Goal: Transaction & Acquisition: Purchase product/service

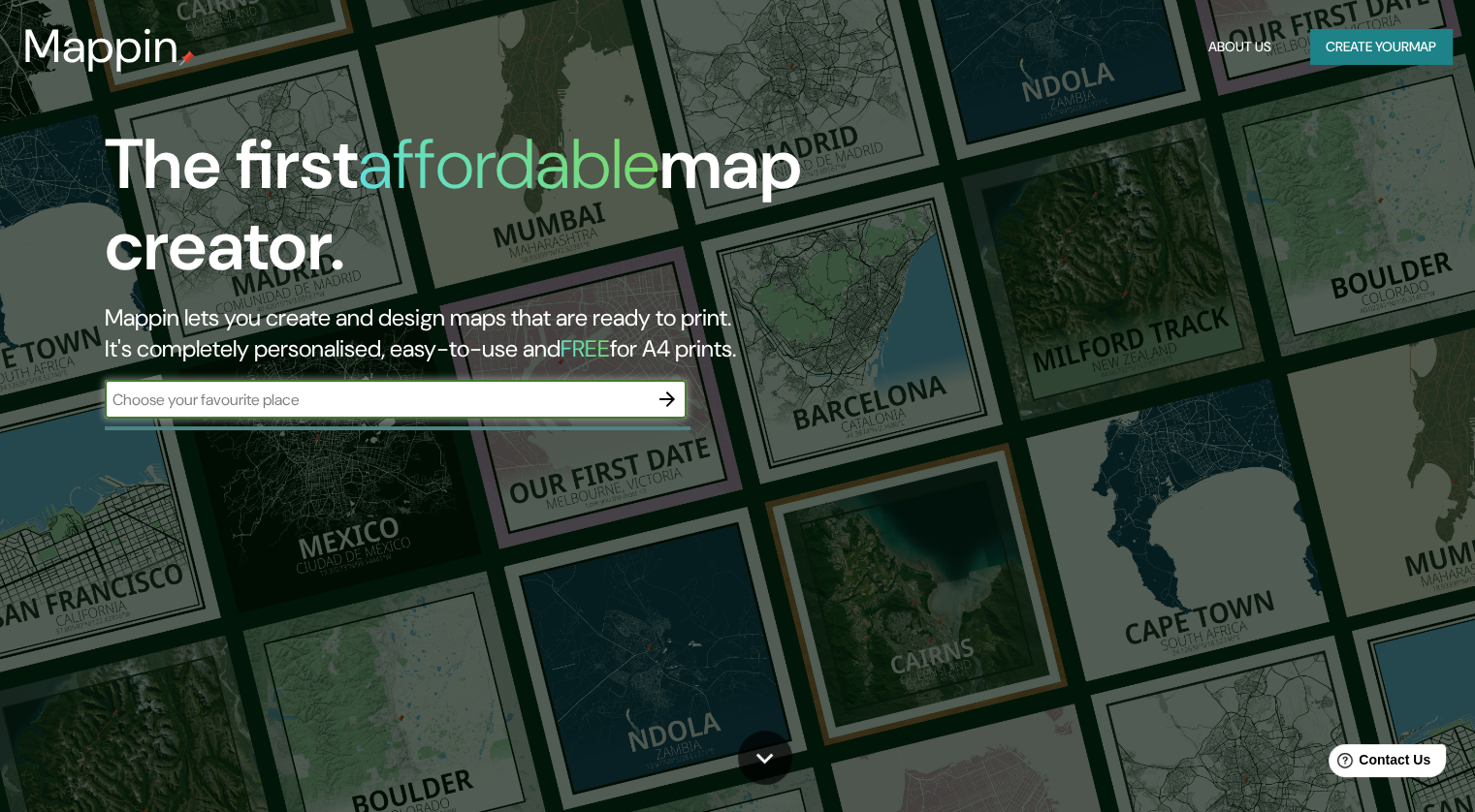
click at [662, 405] on icon "button" at bounding box center [667, 400] width 23 height 23
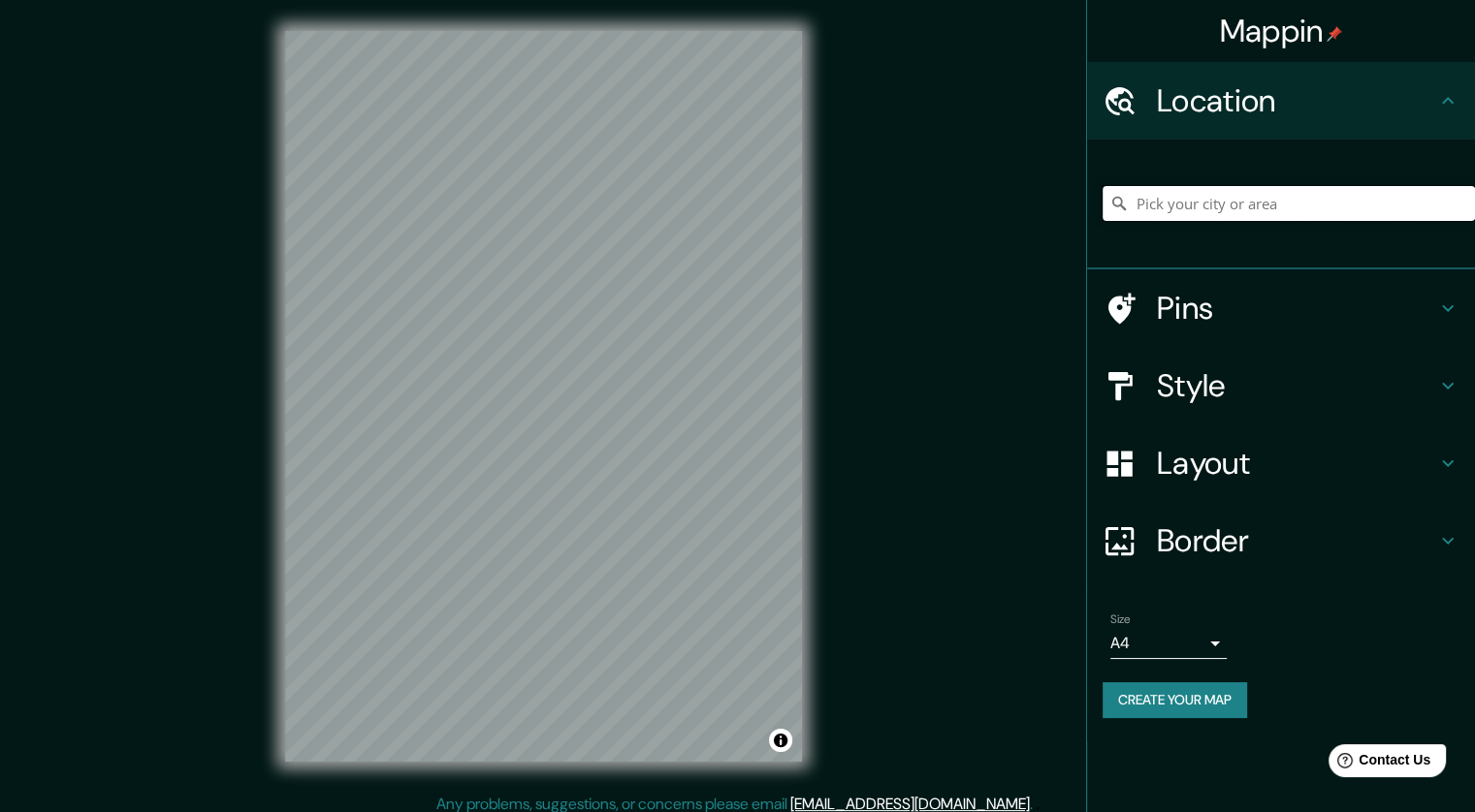
click at [1161, 210] on input "Pick your city or area" at bounding box center [1289, 204] width 373 height 35
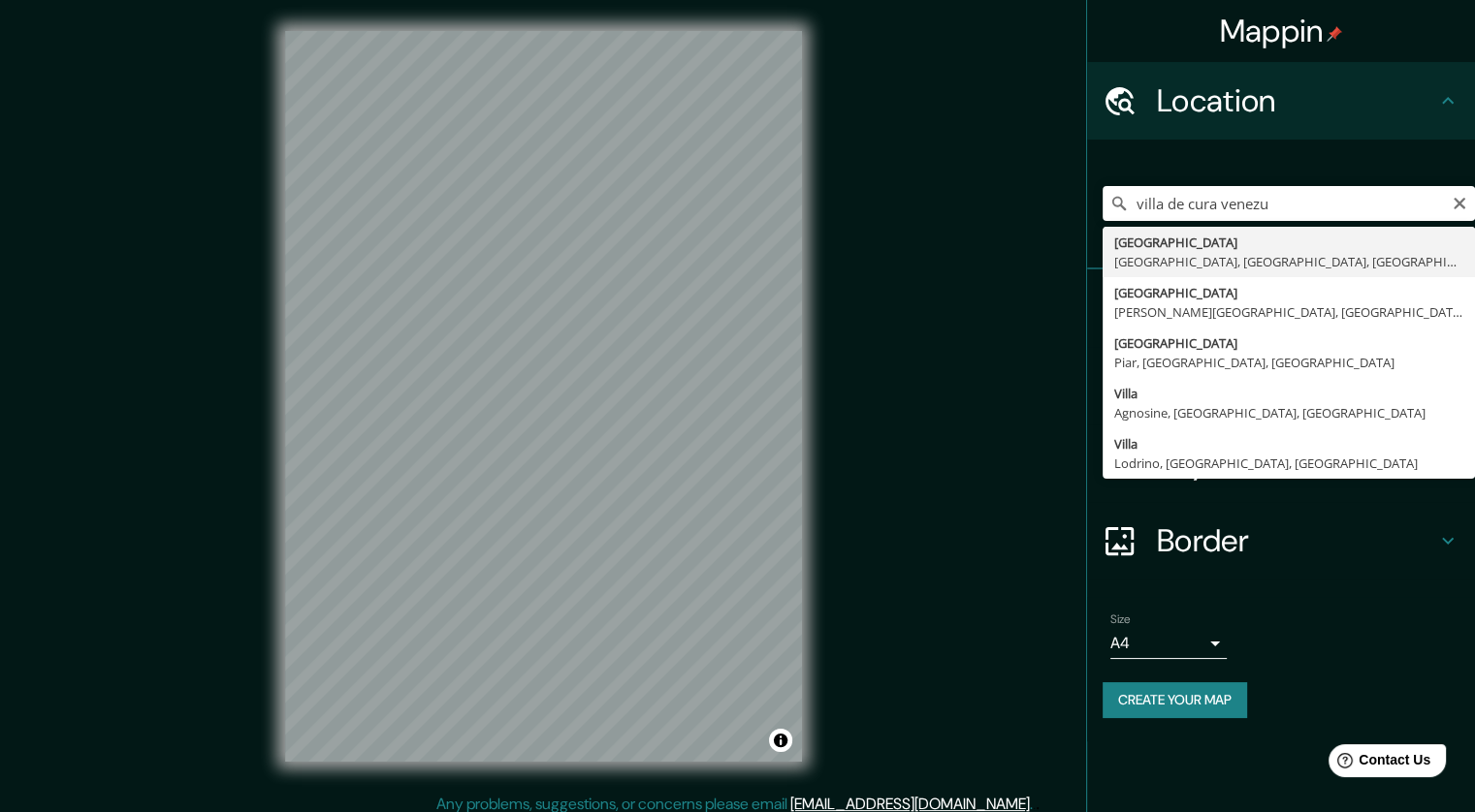
type input "[GEOGRAPHIC_DATA], [GEOGRAPHIC_DATA], [GEOGRAPHIC_DATA], [GEOGRAPHIC_DATA]"
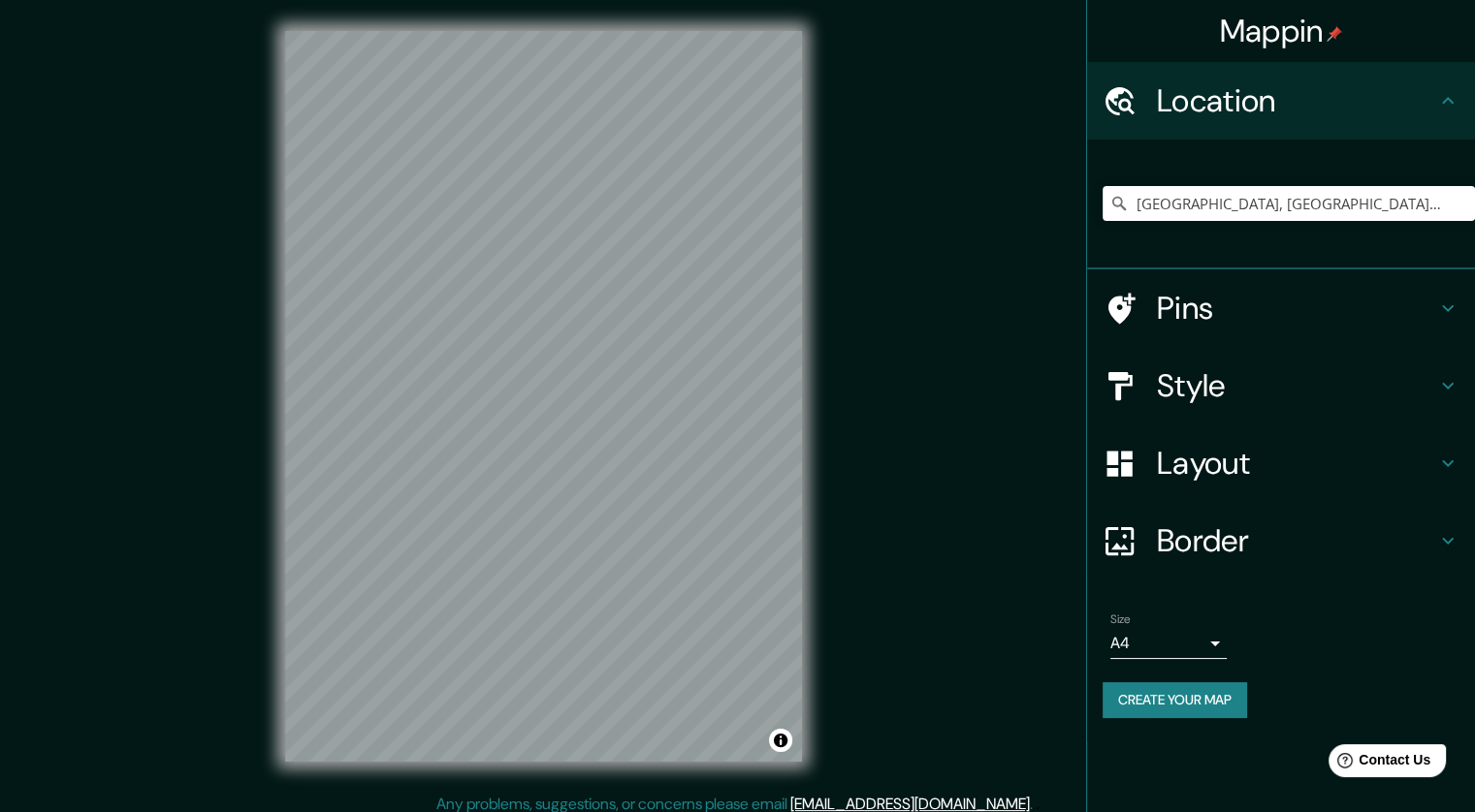
click at [1186, 549] on h4 "Border" at bounding box center [1296, 541] width 279 height 39
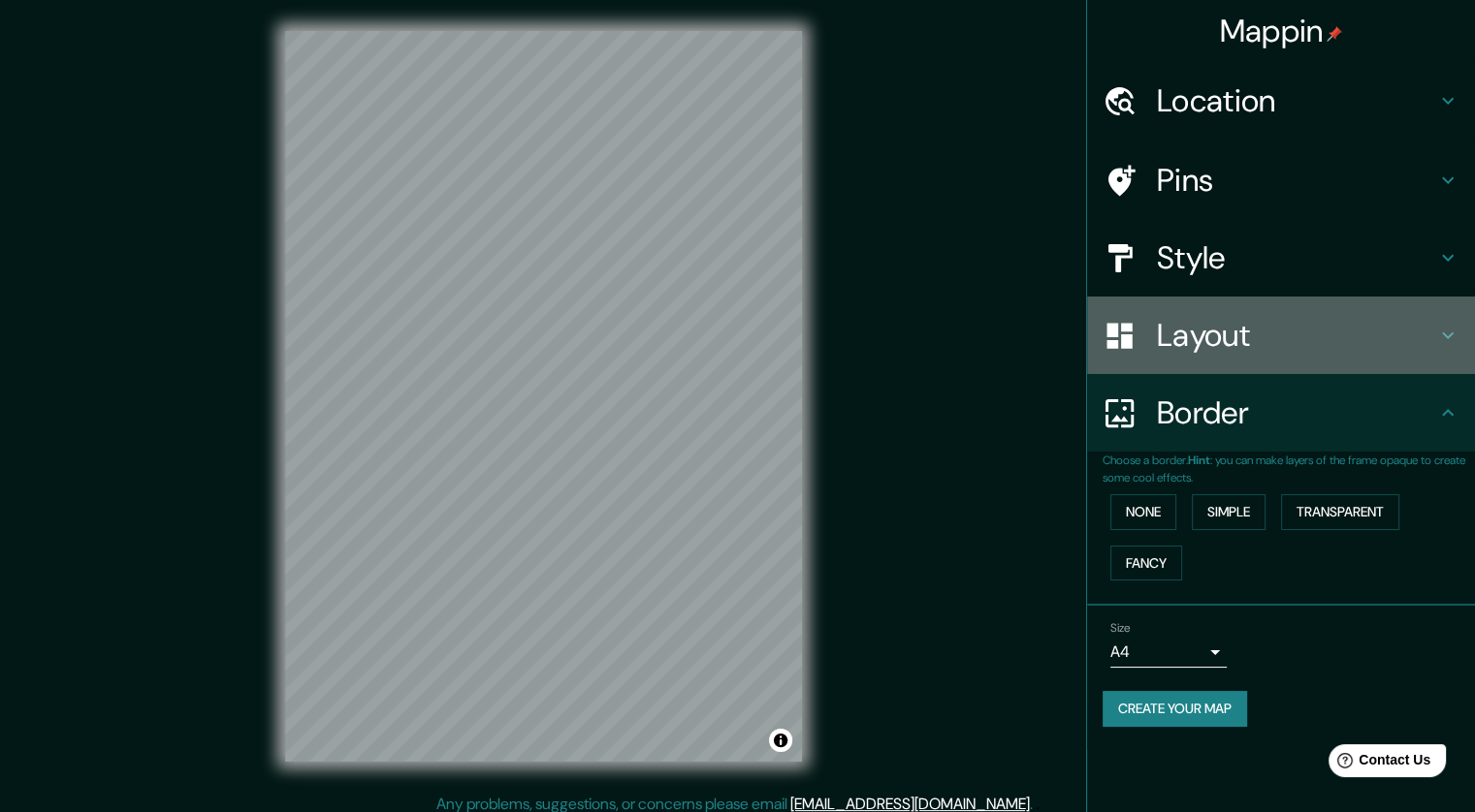
click at [1244, 334] on h4 "Layout" at bounding box center [1296, 336] width 279 height 39
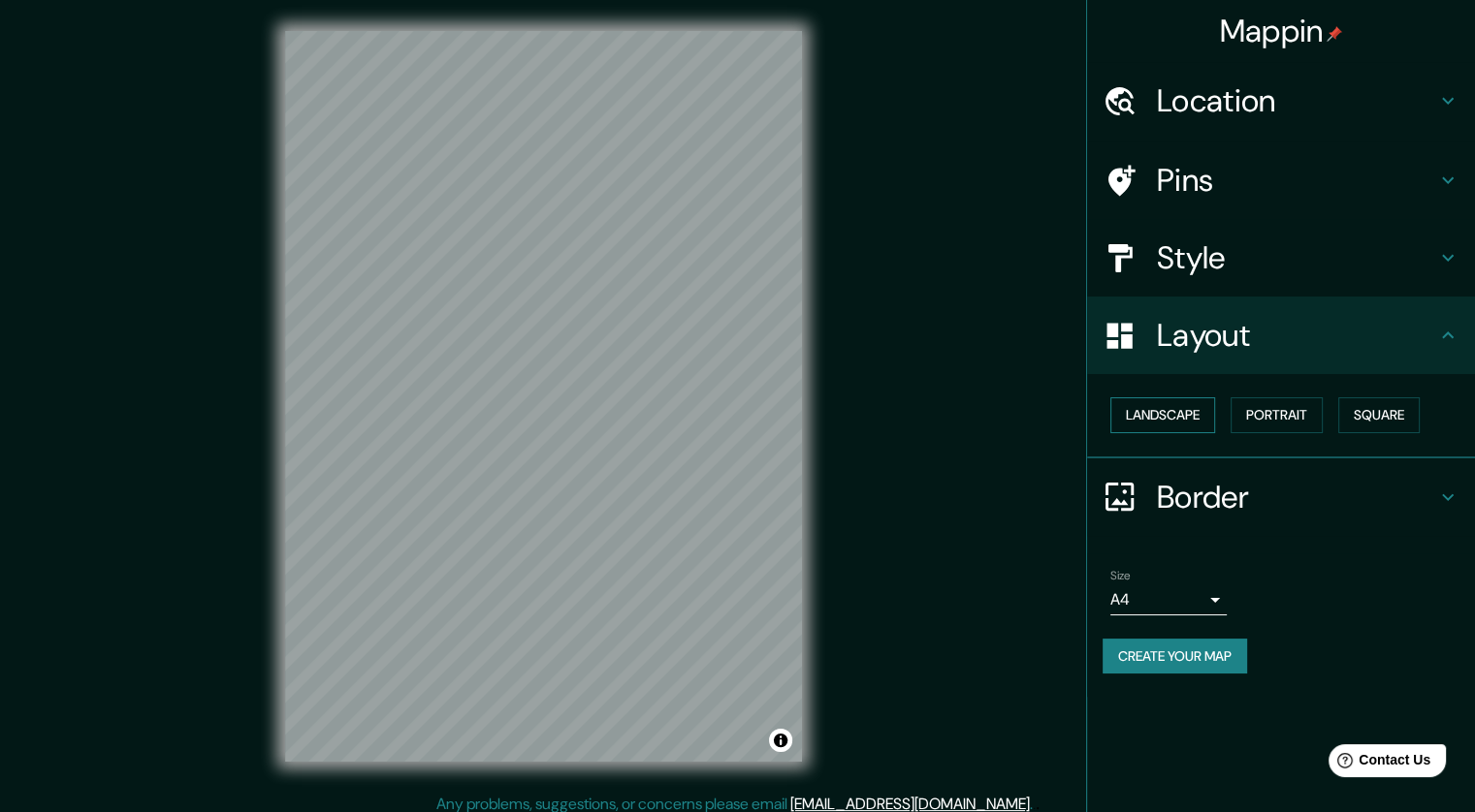
click at [1156, 429] on button "Landscape" at bounding box center [1163, 415] width 105 height 36
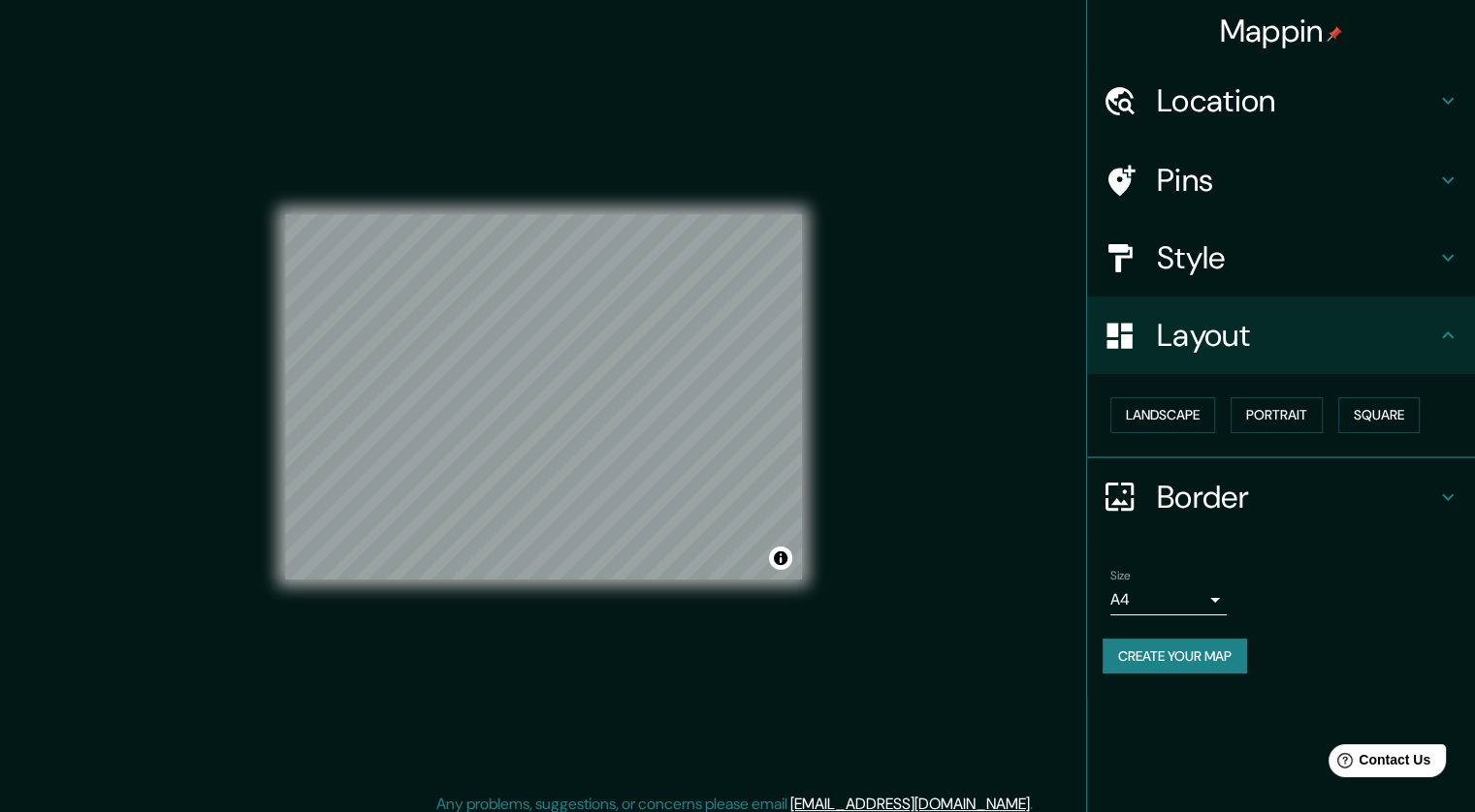
click at [1311, 438] on div "Landscape [GEOGRAPHIC_DATA]" at bounding box center [1289, 415] width 373 height 51
click at [1290, 416] on button "Portrait" at bounding box center [1276, 415] width 92 height 36
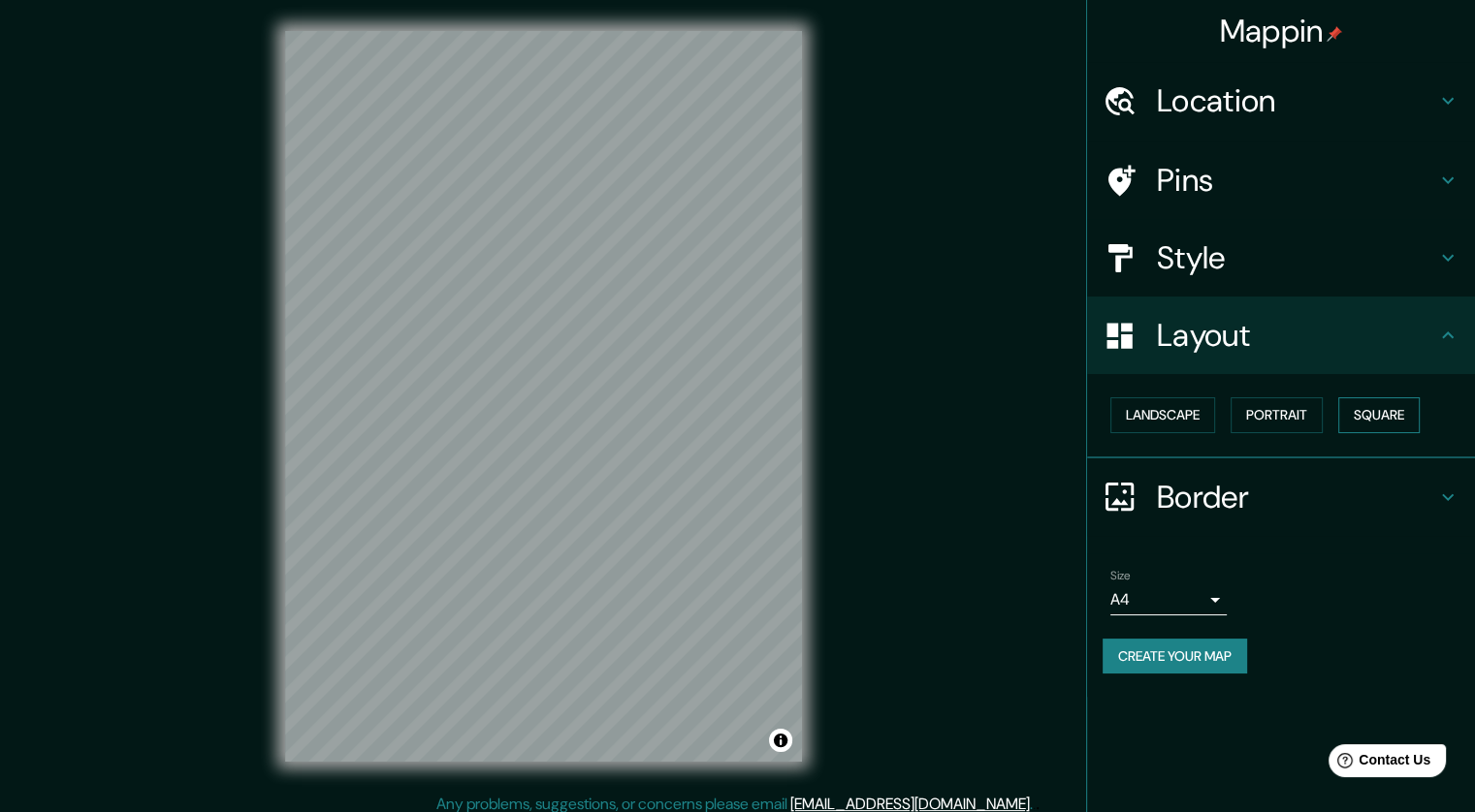
click at [1386, 419] on button "Square" at bounding box center [1379, 415] width 82 height 36
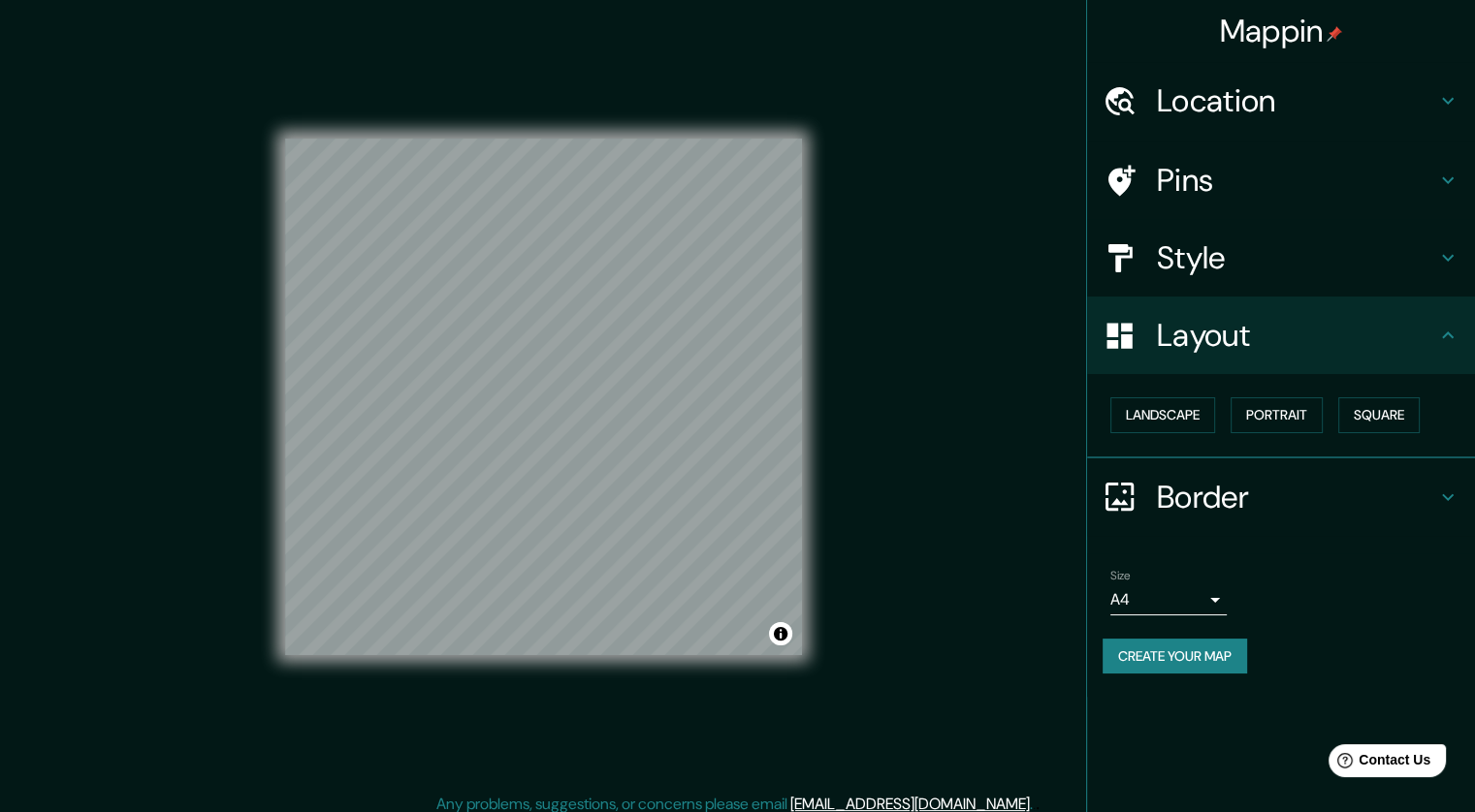
click at [1167, 432] on div "Landscape [GEOGRAPHIC_DATA]" at bounding box center [1289, 415] width 373 height 51
click at [1171, 417] on button "Landscape" at bounding box center [1163, 415] width 105 height 36
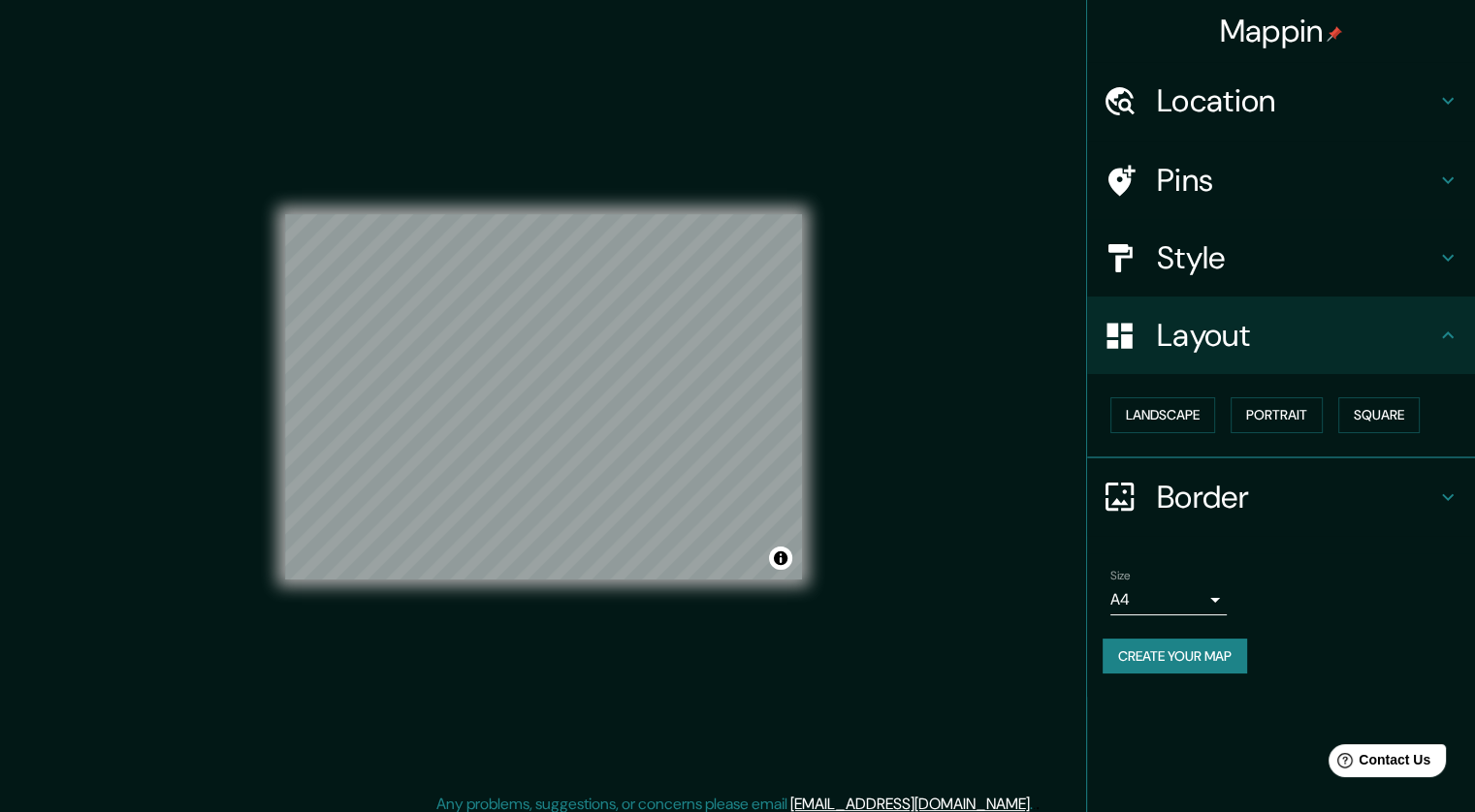
click at [1187, 650] on button "Create your map" at bounding box center [1174, 656] width 145 height 36
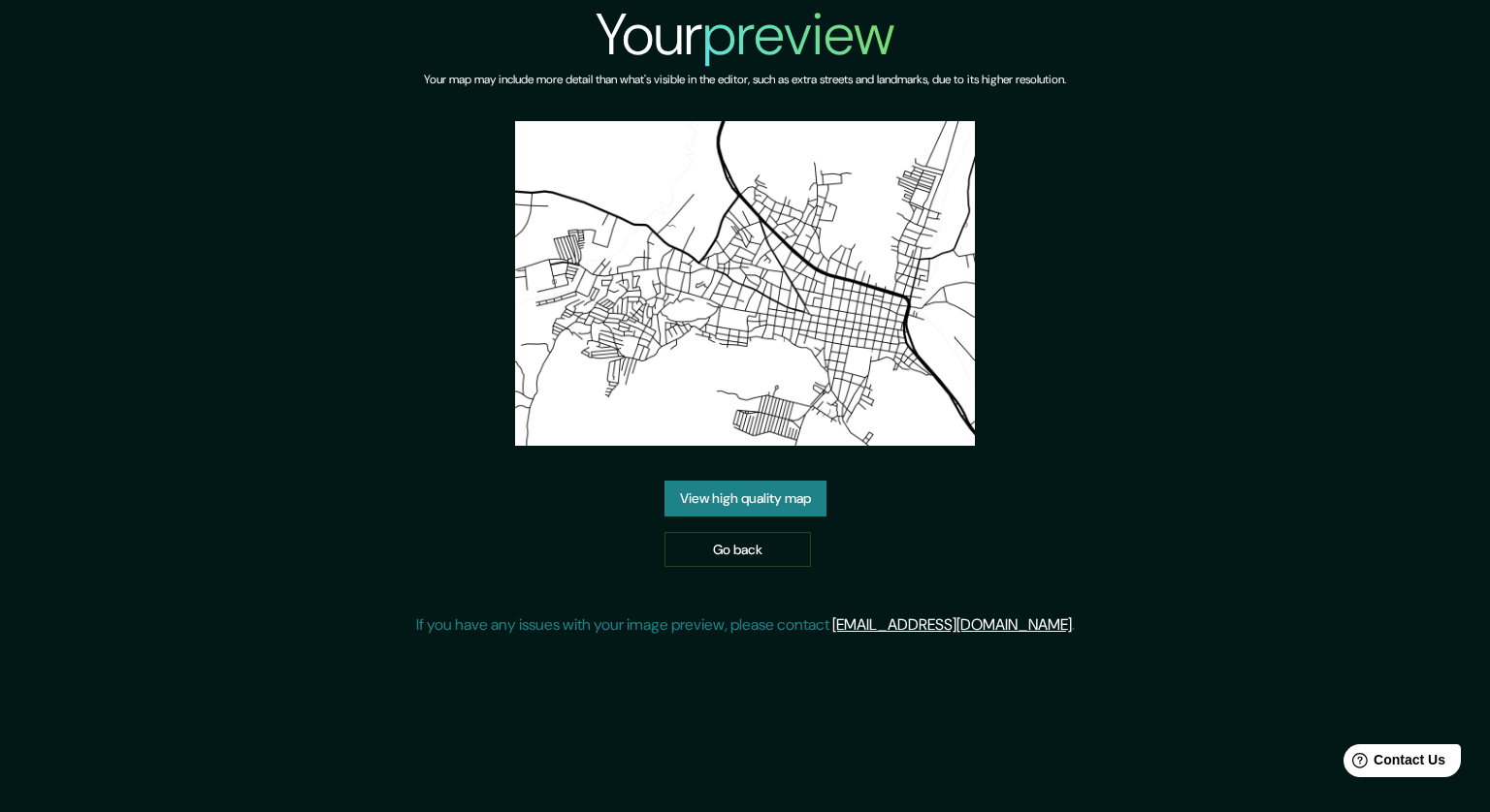
drag, startPoint x: 783, startPoint y: 393, endPoint x: 721, endPoint y: 429, distance: 71.7
click at [721, 429] on img at bounding box center [745, 283] width 459 height 325
click at [722, 492] on link "View high quality map" at bounding box center [745, 499] width 162 height 36
